Goal: Information Seeking & Learning: Learn about a topic

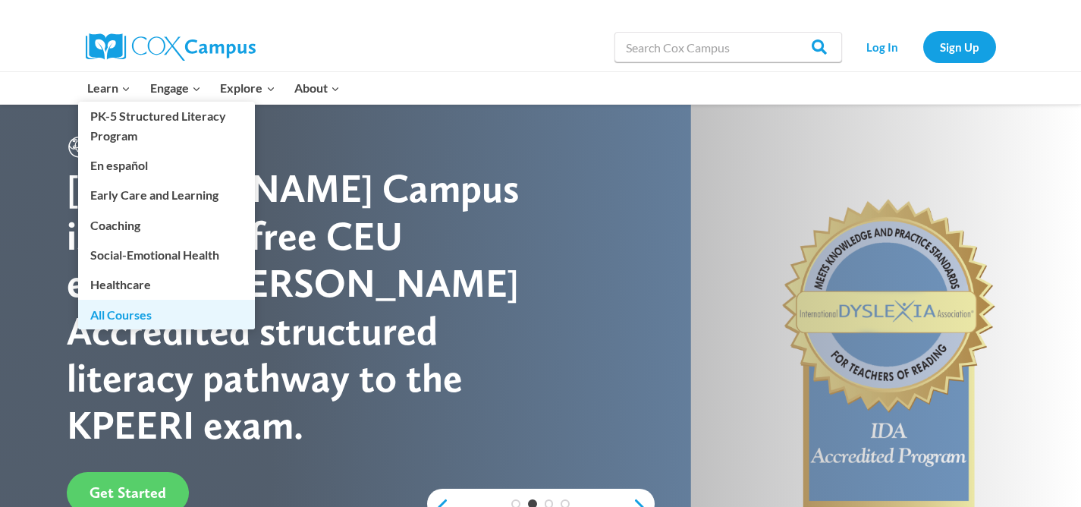
click at [131, 317] on link "All Courses" at bounding box center [166, 314] width 177 height 29
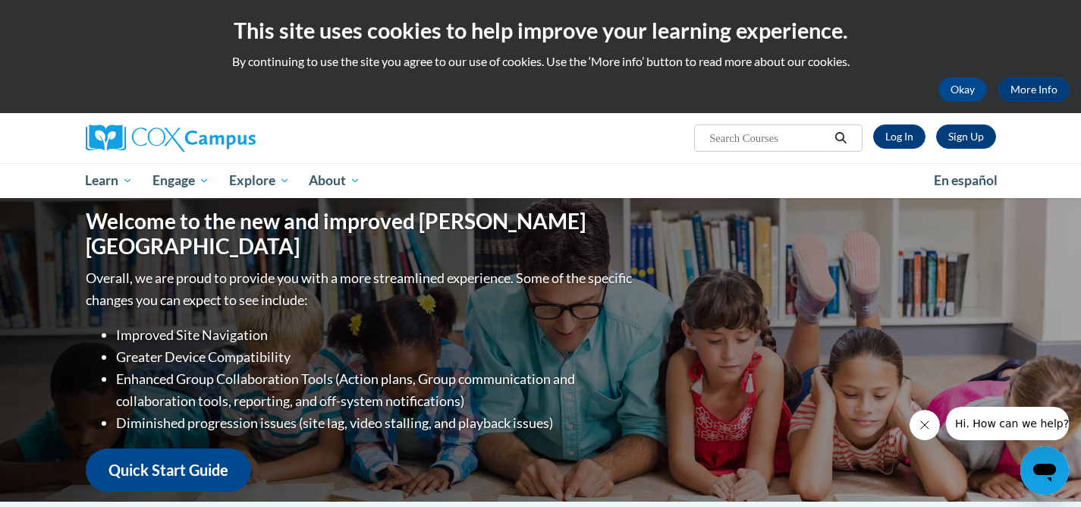
click at [723, 140] on input "Search..." at bounding box center [768, 138] width 121 height 18
type input "spelling"
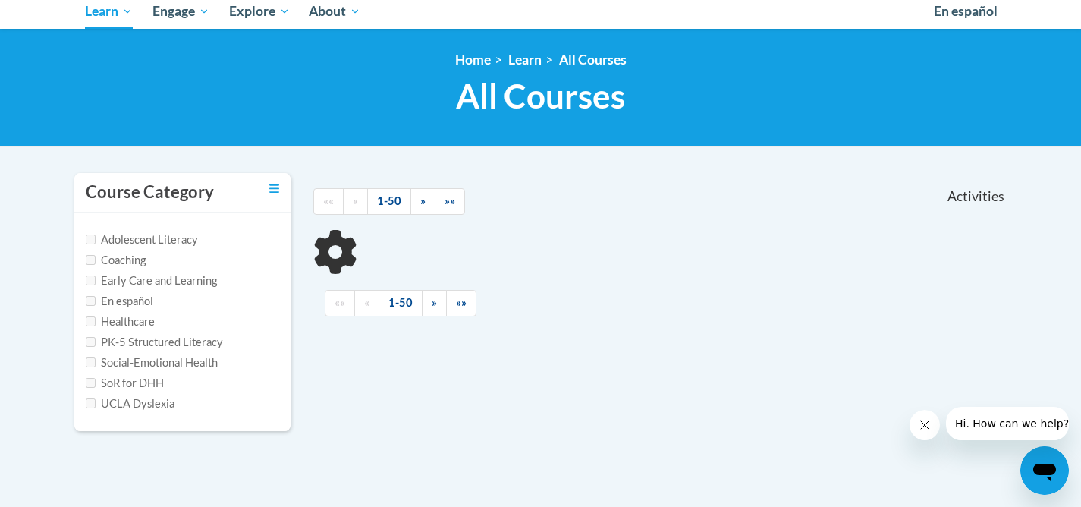
scroll to position [175, 0]
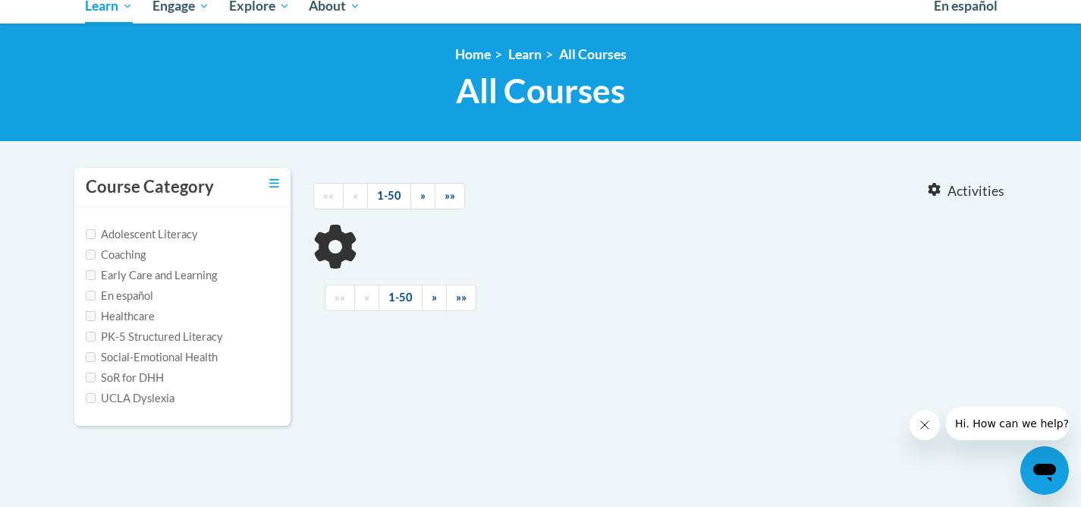
type input "spelling"
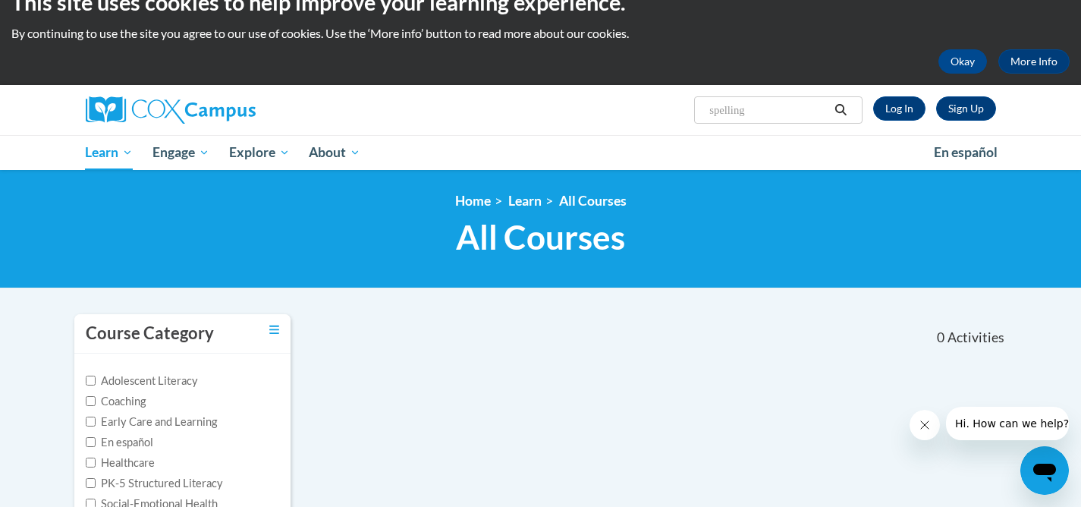
scroll to position [0, 0]
